Goal: Information Seeking & Learning: Learn about a topic

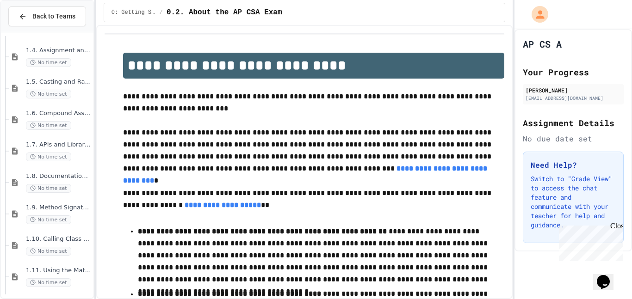
scroll to position [504, 0]
click at [42, 175] on span "1.8. Documentation with Comments and Preconditions" at bounding box center [59, 176] width 66 height 8
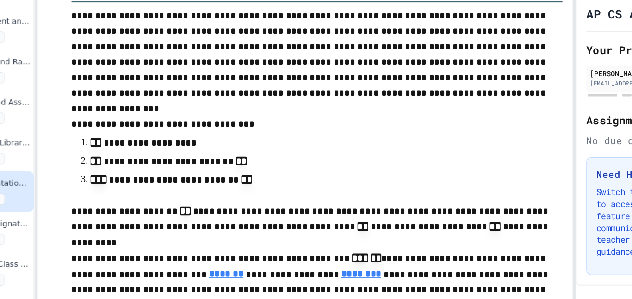
scroll to position [76, 0]
